Goal: Register for event/course

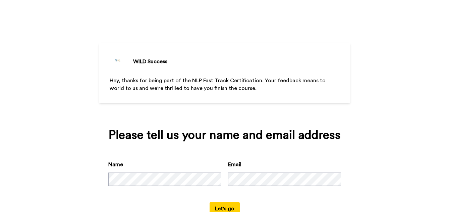
click at [223, 207] on button "Let's go" at bounding box center [224, 208] width 30 height 13
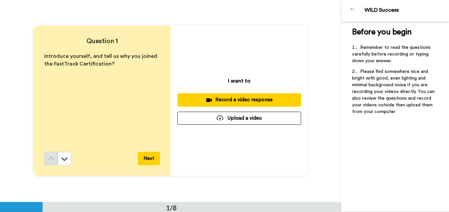
click at [229, 99] on div "Record a video response" at bounding box center [239, 99] width 113 height 7
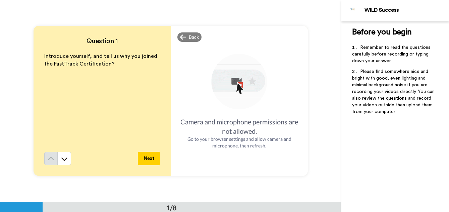
click at [236, 80] on img at bounding box center [239, 82] width 59 height 59
click at [191, 39] on span "Back" at bounding box center [194, 37] width 10 height 7
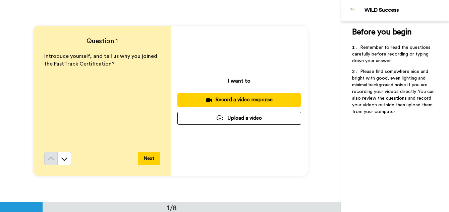
click at [219, 98] on div "Record a video response" at bounding box center [239, 99] width 113 height 7
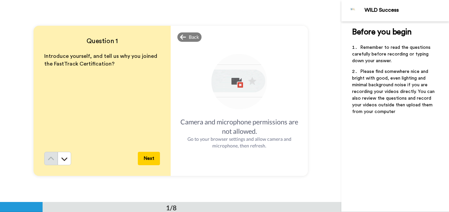
click at [236, 81] on img at bounding box center [239, 82] width 59 height 59
click at [239, 85] on img at bounding box center [239, 82] width 59 height 59
click at [147, 158] on button "Next" at bounding box center [149, 158] width 22 height 13
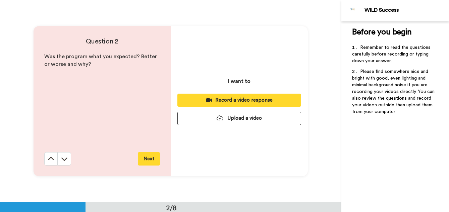
scroll to position [202, 0]
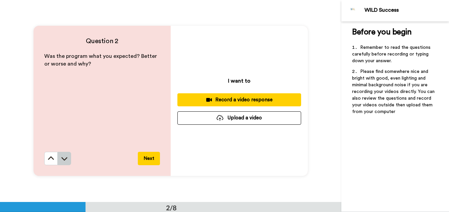
click at [61, 157] on icon at bounding box center [64, 158] width 7 height 7
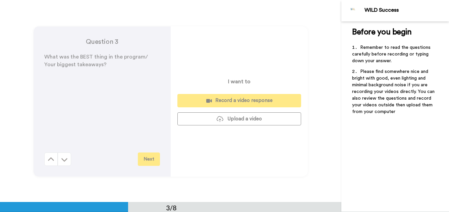
scroll to position [405, 0]
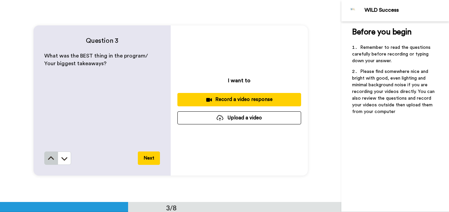
click at [48, 159] on icon at bounding box center [51, 158] width 6 height 3
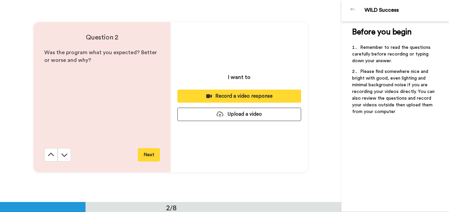
scroll to position [202, 0]
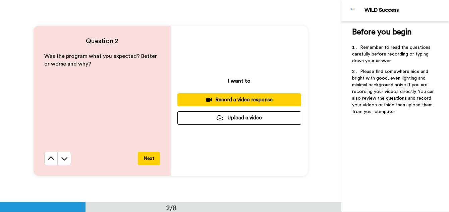
click at [48, 159] on icon at bounding box center [51, 158] width 6 height 3
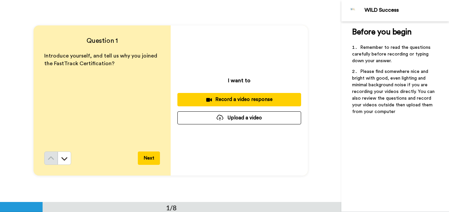
scroll to position [0, 0]
click at [228, 99] on div "Record a video response" at bounding box center [239, 99] width 113 height 7
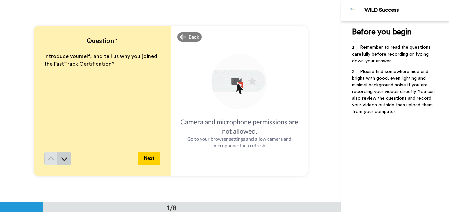
click at [61, 158] on icon at bounding box center [64, 159] width 7 height 7
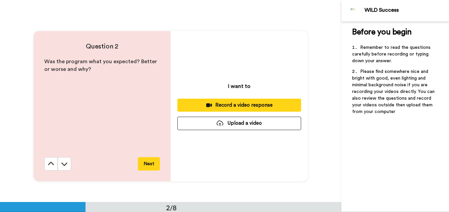
scroll to position [202, 0]
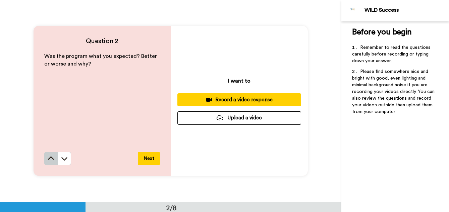
click at [49, 158] on icon at bounding box center [51, 158] width 7 height 7
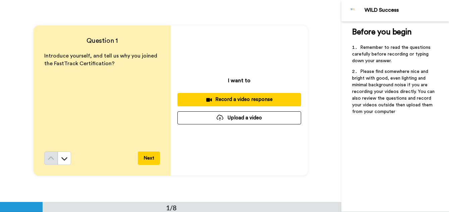
scroll to position [0, 0]
click at [217, 116] on div at bounding box center [219, 118] width 7 height 6
click at [224, 97] on div "Record a video response" at bounding box center [239, 99] width 113 height 7
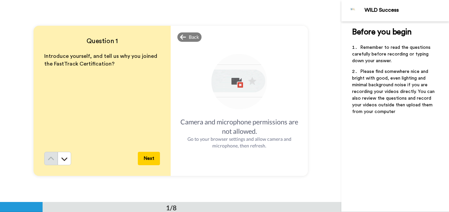
click at [106, 148] on div "Introduce yourself, and tell us why you joined the FastTrack Certification?" at bounding box center [102, 102] width 116 height 99
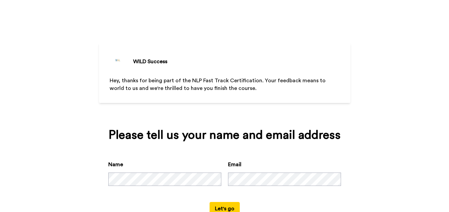
click at [217, 206] on button "Let's go" at bounding box center [224, 208] width 30 height 13
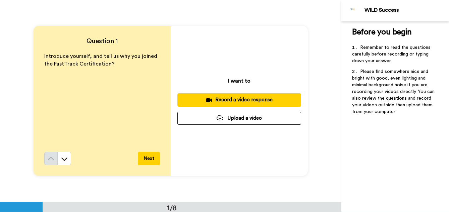
click at [217, 206] on div "1/8" at bounding box center [170, 207] width 341 height 10
click at [239, 99] on div "Record a video response" at bounding box center [239, 99] width 113 height 7
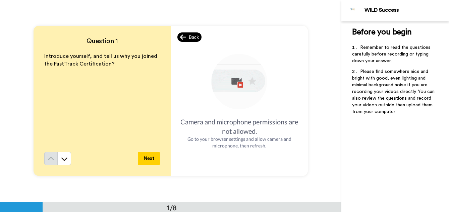
click at [184, 37] on icon at bounding box center [183, 37] width 6 height 7
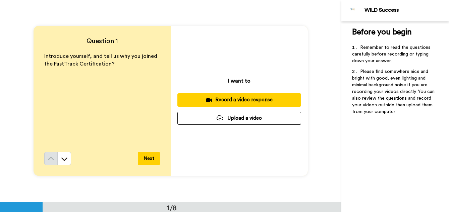
click at [219, 118] on div at bounding box center [219, 118] width 7 height 6
